Goal: Task Accomplishment & Management: Manage account settings

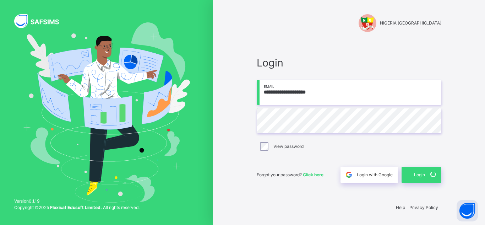
click at [236, 149] on div "**********" at bounding box center [349, 112] width 272 height 225
click at [418, 173] on span "Login" at bounding box center [419, 175] width 11 height 6
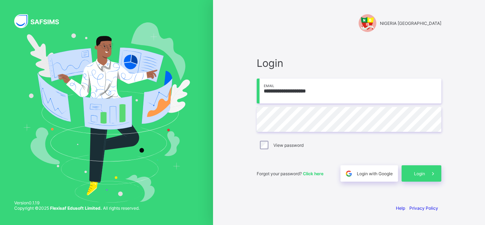
click at [424, 182] on div "**********" at bounding box center [349, 119] width 199 height 158
click at [426, 172] on span at bounding box center [433, 173] width 16 height 16
